Goal: Find specific page/section: Find specific page/section

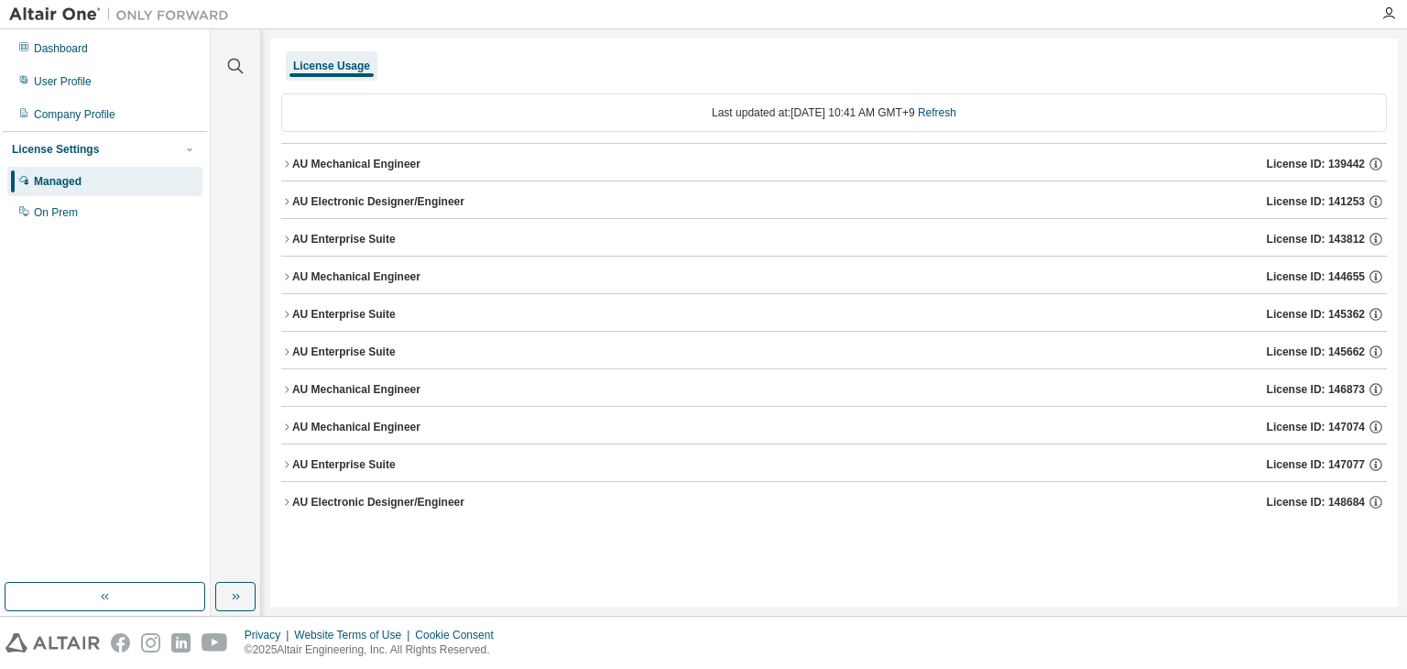
click at [88, 13] on img at bounding box center [123, 14] width 229 height 18
click at [110, 59] on div "Dashboard" at bounding box center [104, 48] width 195 height 29
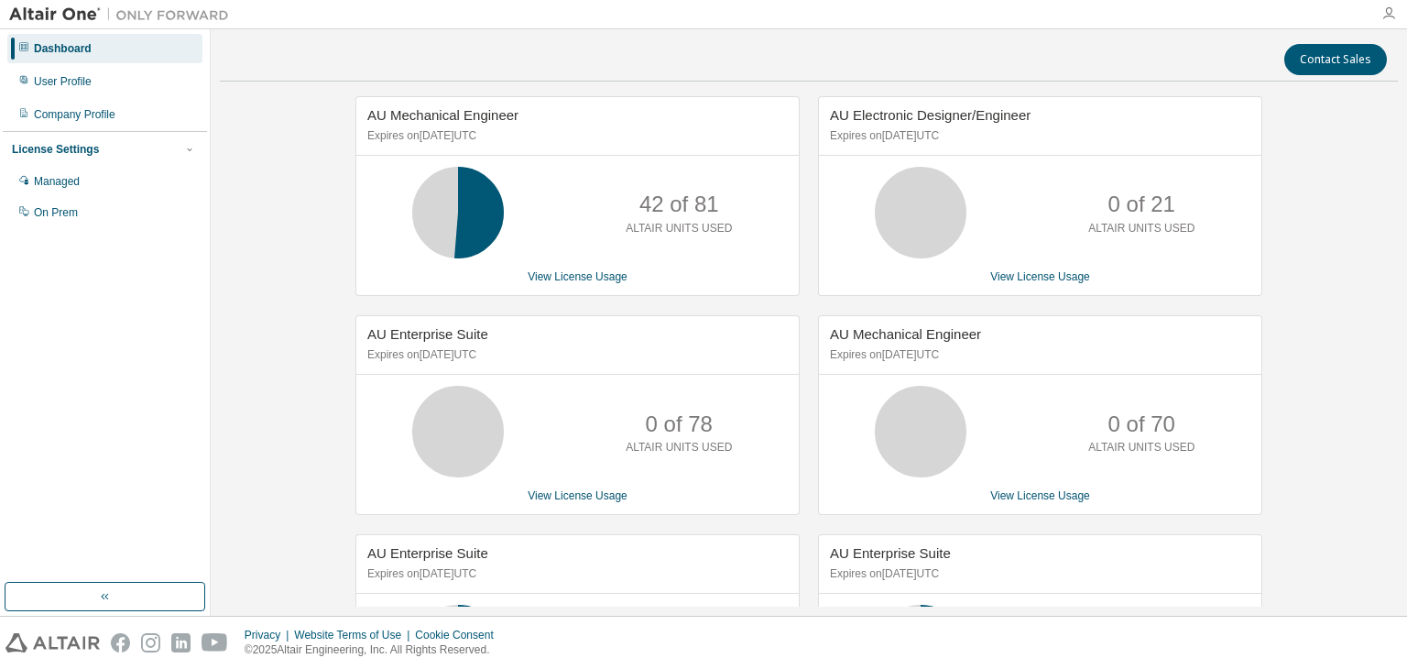
click at [1385, 16] on icon "button" at bounding box center [1388, 13] width 15 height 15
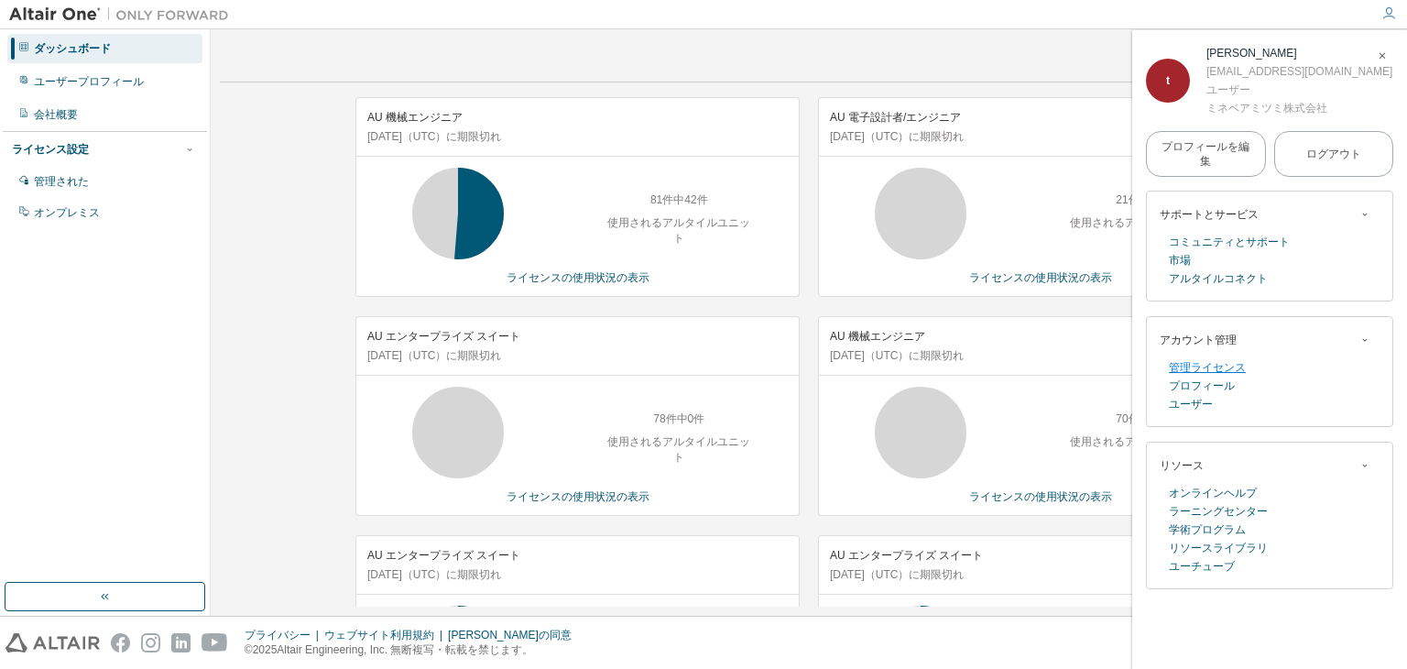
click at [1194, 367] on font "管理ライセンス" at bounding box center [1207, 367] width 77 height 13
click at [1383, 60] on icon "button" at bounding box center [1382, 55] width 11 height 11
